Goal: Find contact information: Find contact information

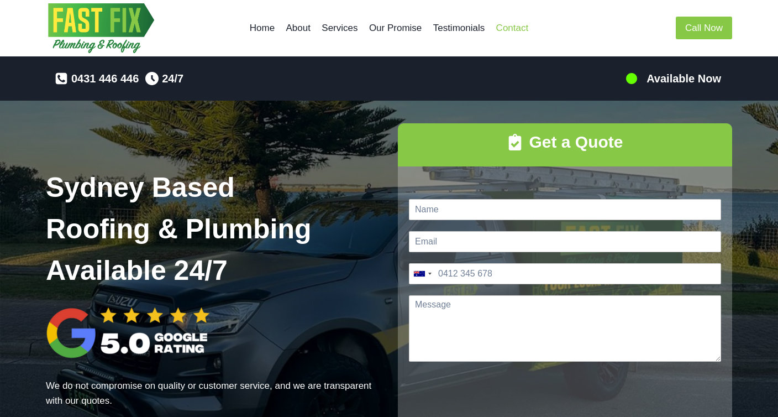
click at [512, 24] on link "Contact" at bounding box center [512, 28] width 44 height 27
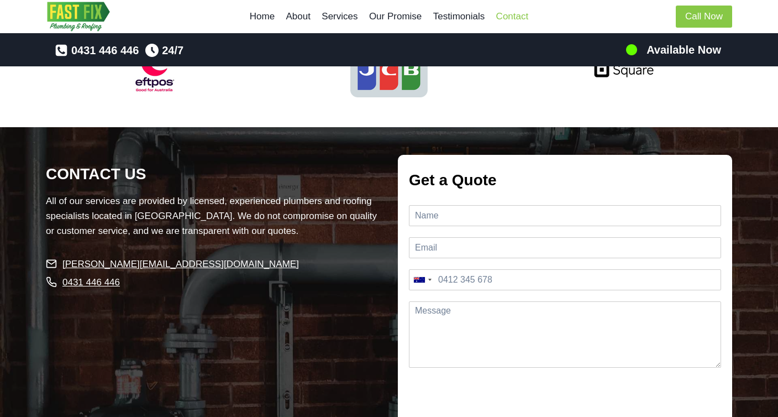
scroll to position [2502, 0]
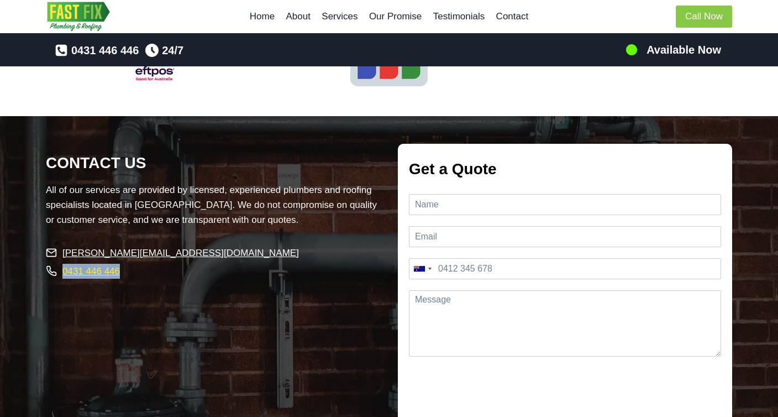
drag, startPoint x: 138, startPoint y: 256, endPoint x: 62, endPoint y: 257, distance: 75.7
click at [62, 263] on li "0431 446 446" at bounding box center [213, 270] width 334 height 15
copy link "0431 446 446"
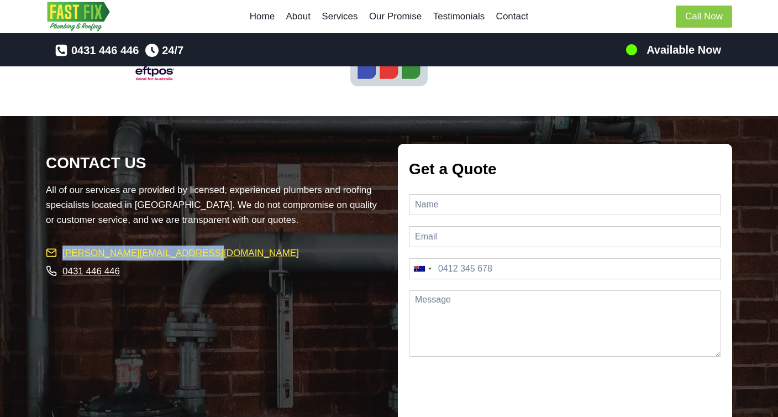
drag, startPoint x: 202, startPoint y: 236, endPoint x: 62, endPoint y: 235, distance: 139.8
click at [62, 245] on li "[PERSON_NAME][EMAIL_ADDRESS][DOMAIN_NAME]" at bounding box center [213, 252] width 334 height 15
copy span "[PERSON_NAME][EMAIL_ADDRESS][DOMAIN_NAME]"
click at [267, 19] on link "Home" at bounding box center [262, 16] width 36 height 27
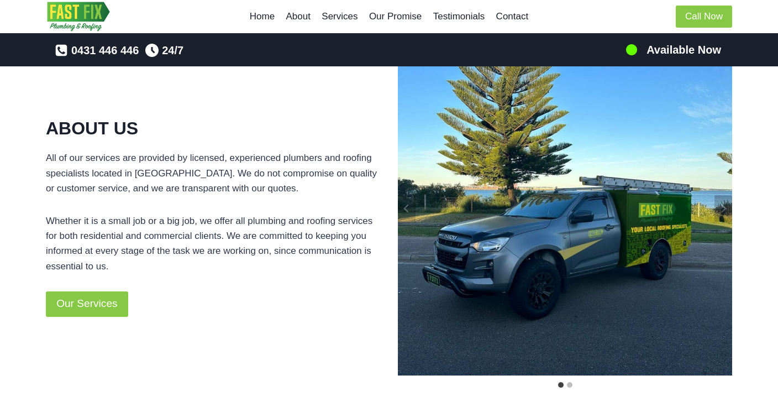
scroll to position [502, 0]
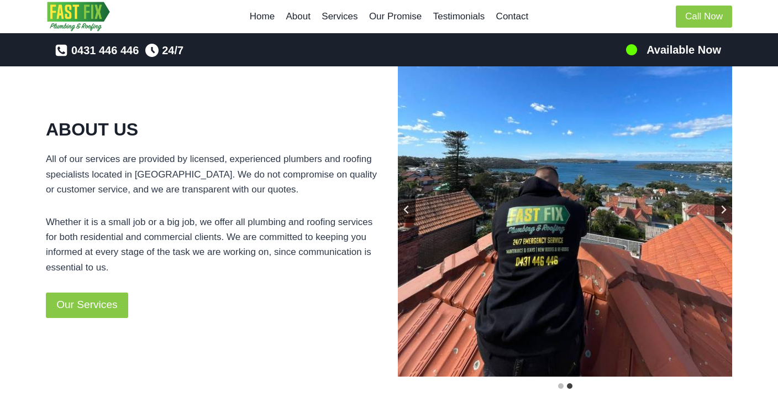
click at [471, 204] on img "2 of 2" at bounding box center [565, 209] width 334 height 334
click at [416, 213] on img "2 of 2" at bounding box center [565, 209] width 334 height 334
click at [411, 213] on icon "Previous slide" at bounding box center [406, 209] width 9 height 9
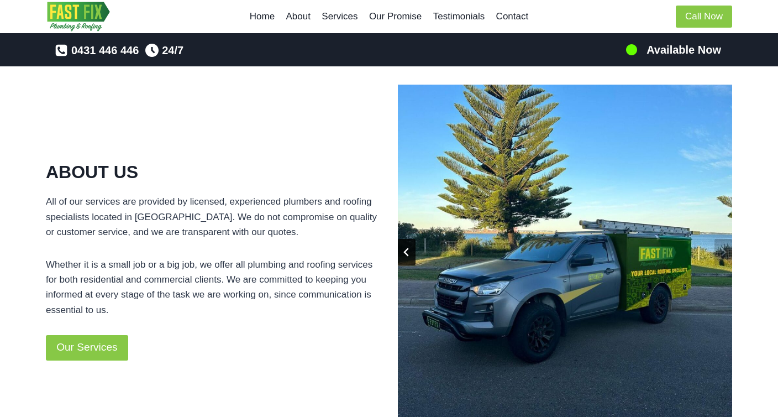
scroll to position [455, 0]
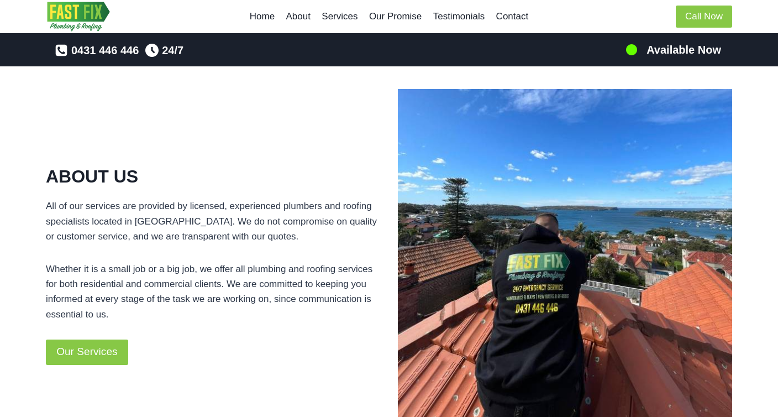
click at [269, 14] on link "Home" at bounding box center [262, 16] width 36 height 27
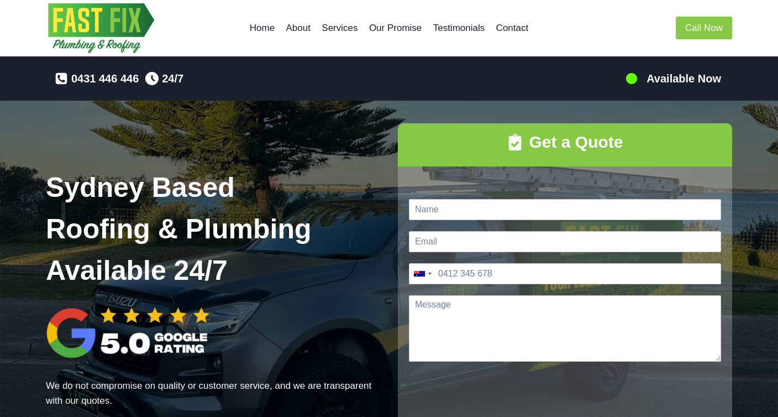
click at [140, 21] on img "Fast Fix Roofing & Plumbing Specialists" at bounding box center [101, 28] width 111 height 56
